Goal: Information Seeking & Learning: Learn about a topic

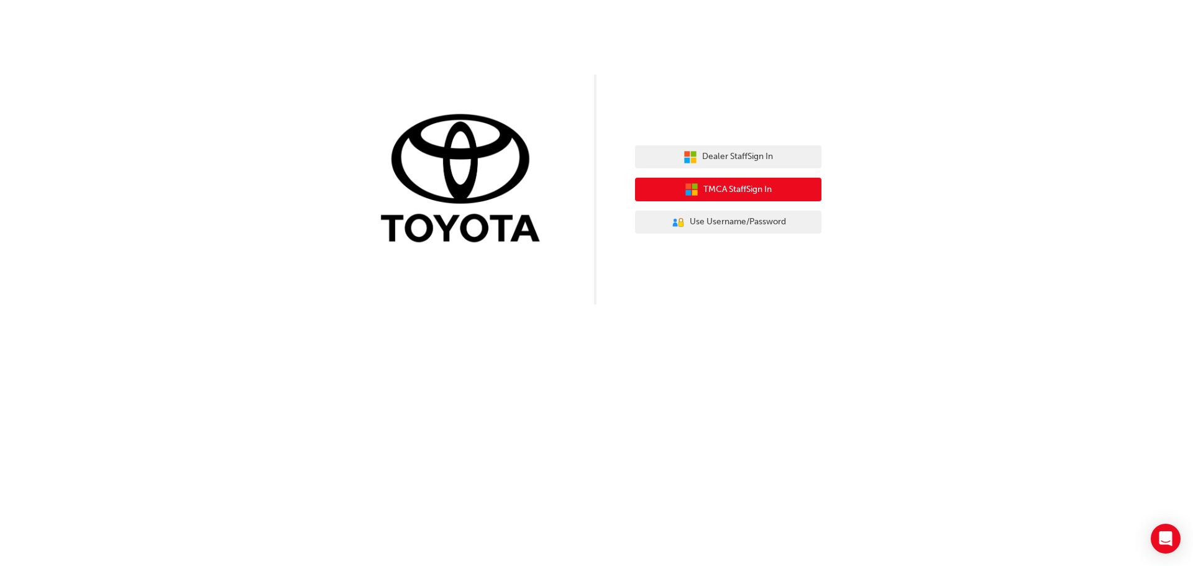
click at [740, 189] on span "TMCA Staff Sign In" at bounding box center [737, 190] width 68 height 14
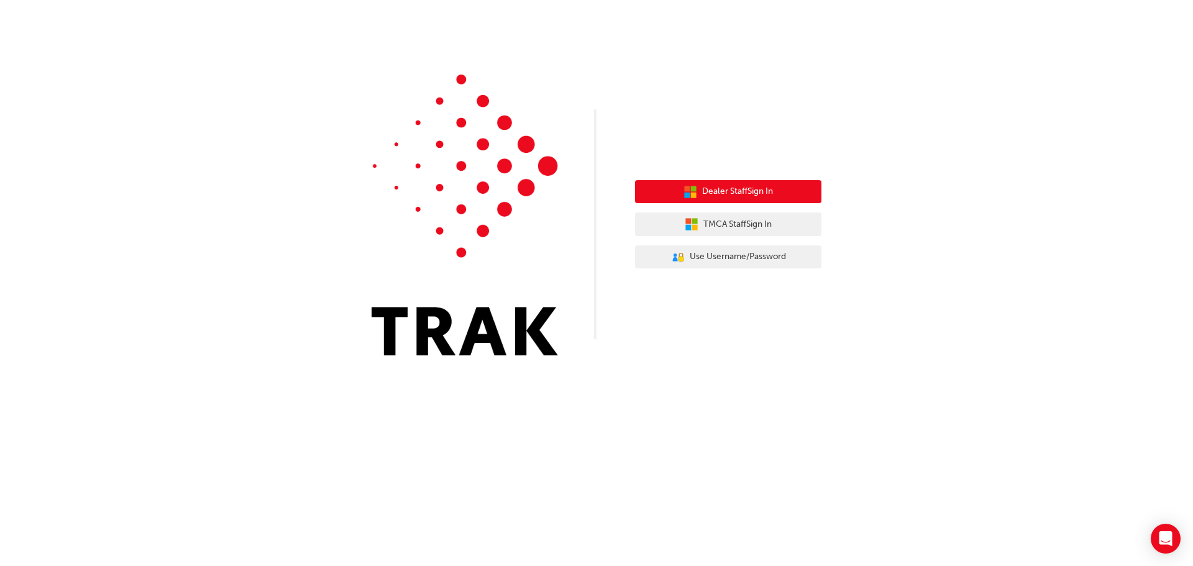
click at [738, 193] on span "Dealer Staff Sign In" at bounding box center [737, 192] width 71 height 14
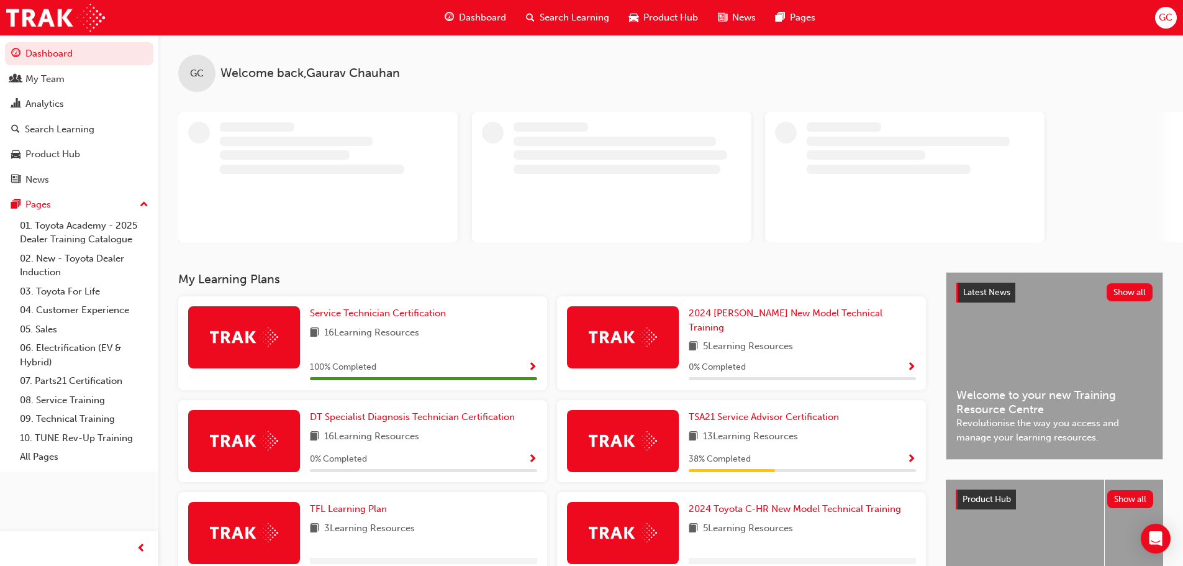
click at [488, 17] on span "Dashboard" at bounding box center [482, 18] width 47 height 14
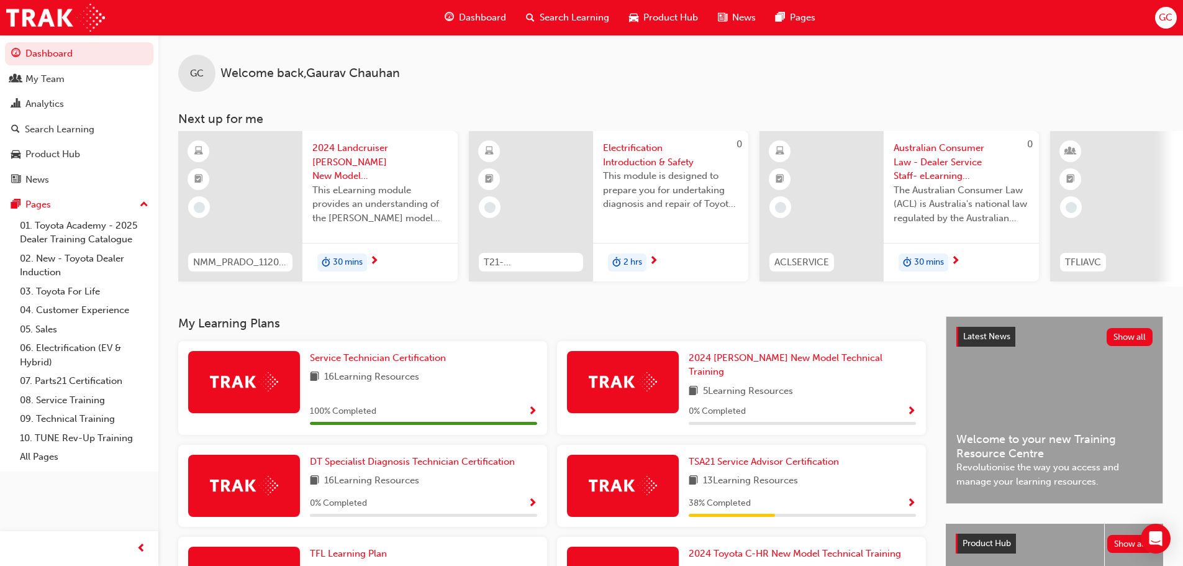
click at [568, 16] on span "Search Learning" at bounding box center [575, 18] width 70 height 14
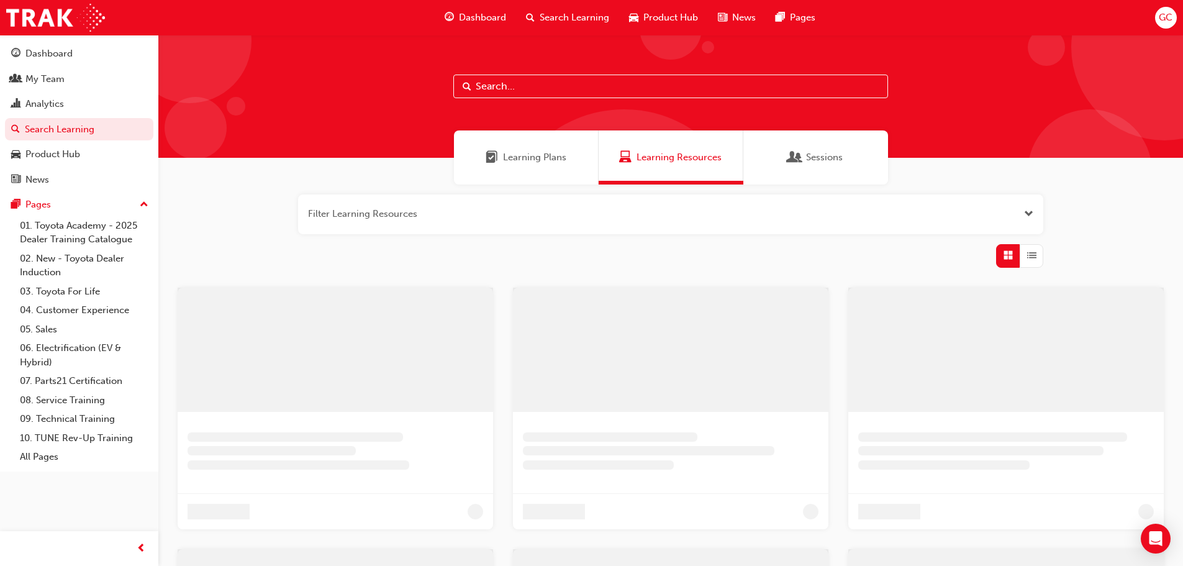
click at [483, 11] on span "Dashboard" at bounding box center [482, 18] width 47 height 14
